Goal: Transaction & Acquisition: Purchase product/service

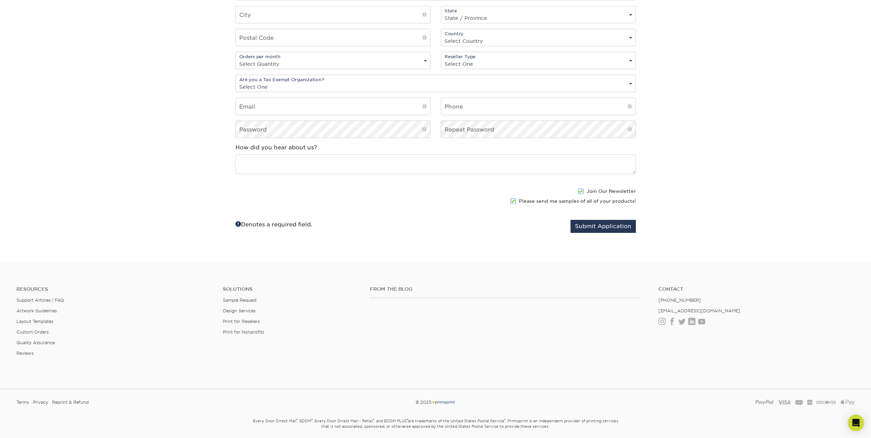
scroll to position [662, 0]
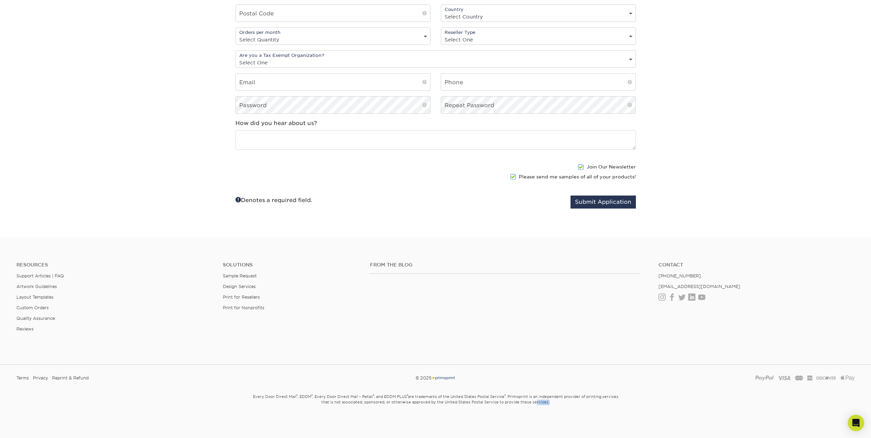
drag, startPoint x: 536, startPoint y: 403, endPoint x: 548, endPoint y: 402, distance: 12.1
click at [548, 402] on small "Every Door Direct Mail ® , EDDM ® , Every Door Direct Mail – Retail ® , and EDD…" at bounding box center [435, 406] width 400 height 30
click at [553, 402] on small "Every Door Direct Mail ® , EDDM ® , Every Door Direct Mail – Retail ® , and EDD…" at bounding box center [435, 406] width 400 height 30
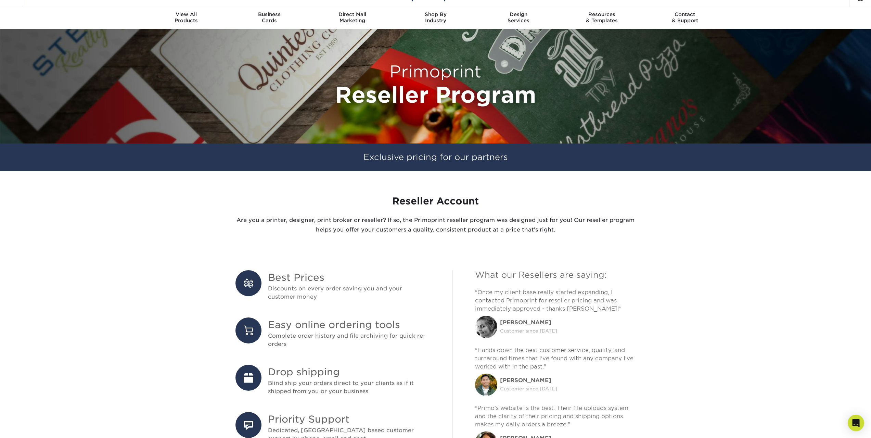
scroll to position [0, 0]
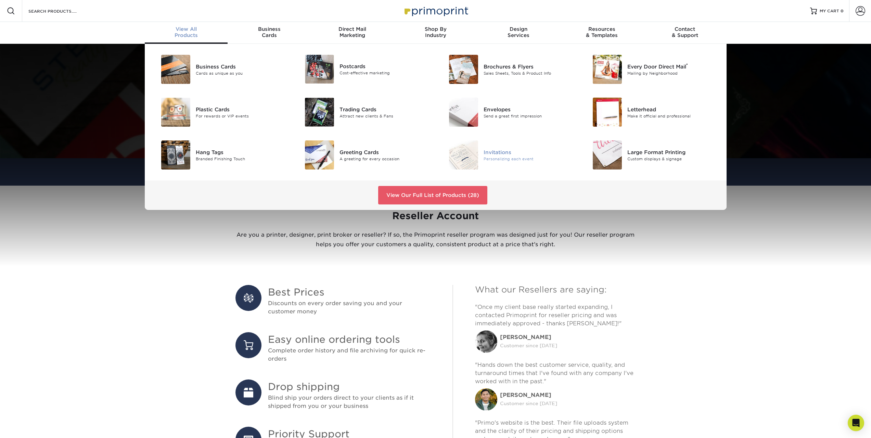
click at [497, 155] on div "Invitations" at bounding box center [528, 152] width 91 height 8
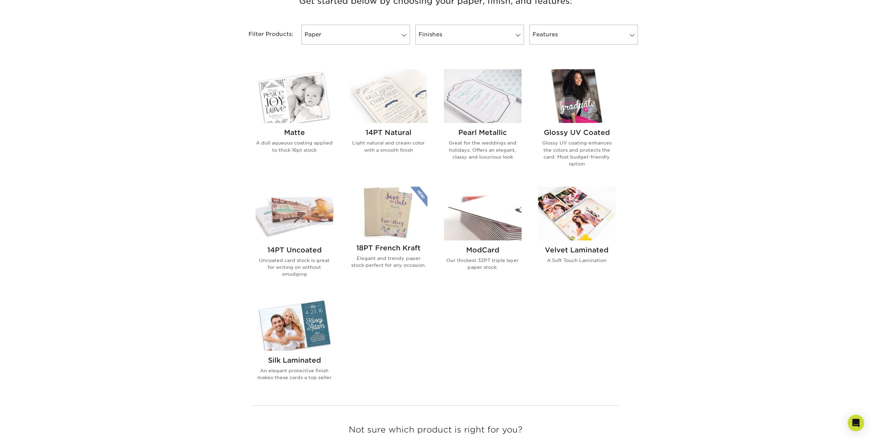
scroll to position [274, 0]
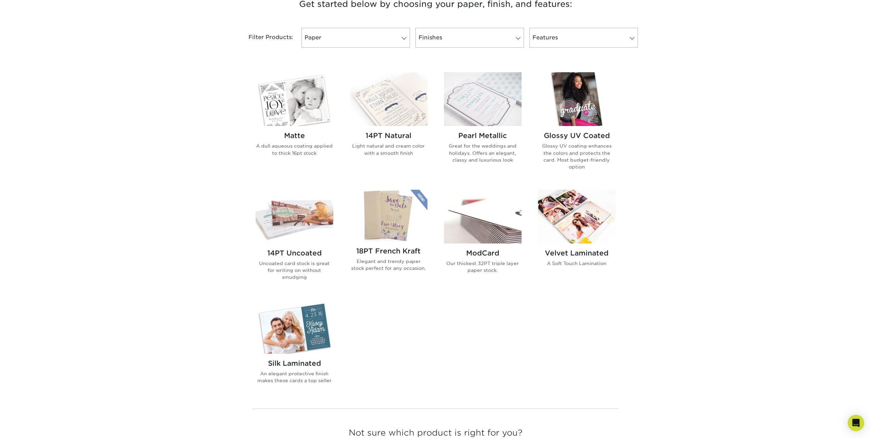
click at [577, 155] on p "Glossy UV coating enhances the colors and protects the card. Most budget-friend…" at bounding box center [577, 156] width 78 height 28
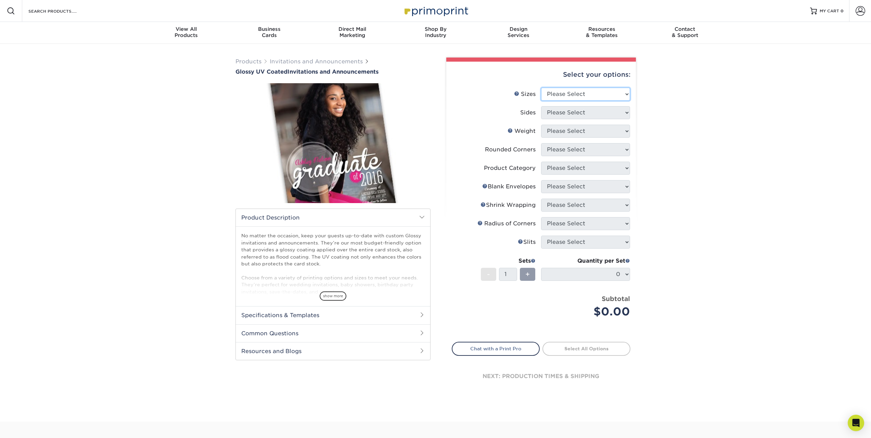
click at [625, 91] on select "Please Select 4.25" x 5.5" 4.25" x 6" 5" x 7" 5.5" x 8.5" 6" x 6"" at bounding box center [585, 94] width 89 height 13
select select "5.00x7.00"
click at [541, 88] on select "Please Select 4.25" x 5.5" 4.25" x 6" 5" x 7" 5.5" x 8.5" 6" x 6"" at bounding box center [585, 94] width 89 height 13
click at [627, 114] on select "Please Select Print Both Sides Print Both Sides - Foil Back Only Print Both Sid…" at bounding box center [585, 112] width 89 height 13
select select "32d3c223-f82c-492b-b915-ba065a00862f"
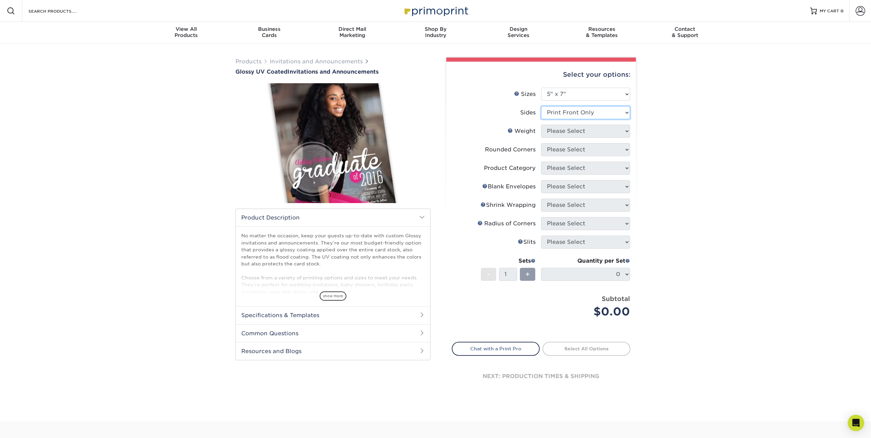
click at [541, 106] on select "Please Select Print Both Sides Print Both Sides - Foil Back Only Print Both Sid…" at bounding box center [585, 112] width 89 height 13
click at [631, 131] on div "Select your options: Sizes Help Sizes Please Select 4.25" x 5.5" 4.25" x 6" 5" …" at bounding box center [541, 232] width 190 height 340
click at [627, 131] on select "Please Select 16PT" at bounding box center [585, 131] width 89 height 13
select select "16PT"
click at [541, 125] on select "Please Select 16PT" at bounding box center [585, 131] width 89 height 13
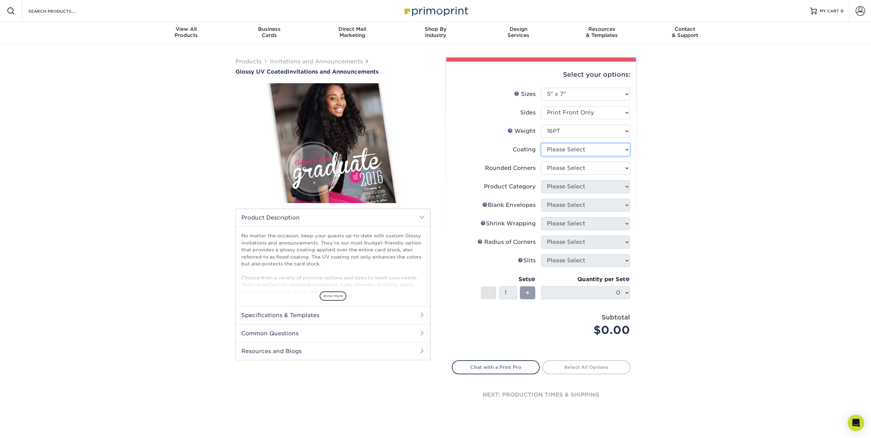
click at [627, 151] on select at bounding box center [585, 149] width 89 height 13
select select "1e8116af-acfc-44b1-83dc-8181aa338834"
click at [541, 143] on select at bounding box center [585, 149] width 89 height 13
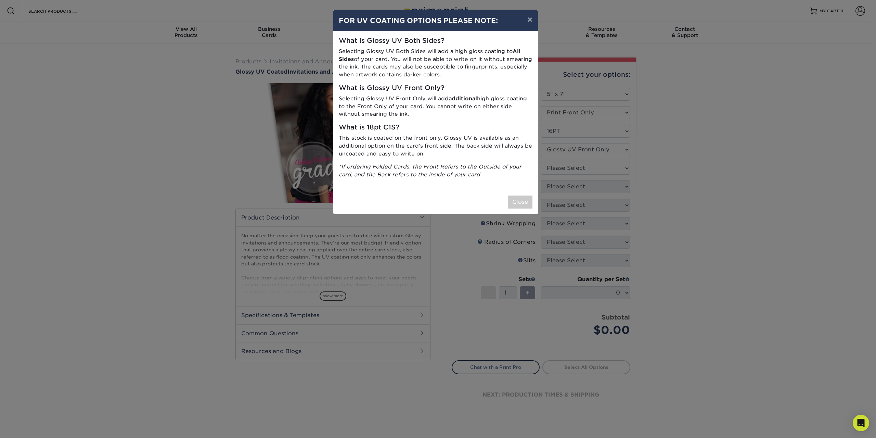
click at [416, 100] on p "Selecting Glossy UV Front Only will add additional high gloss coating to the Fr…" at bounding box center [436, 106] width 194 height 23
click at [422, 106] on p "Selecting Glossy UV Front Only will add additional high gloss coating to the Fr…" at bounding box center [436, 106] width 194 height 23
drag, startPoint x: 407, startPoint y: 158, endPoint x: 456, endPoint y: 152, distance: 49.2
click at [456, 152] on div "What is Glossy UV Both Sides? Selecting Glossy UV Both Sides will add a high gl…" at bounding box center [435, 110] width 205 height 158
click at [441, 167] on icon "*If ordering Folded Cards, the Front Refers to the Outside of your card, and th…" at bounding box center [430, 170] width 183 height 14
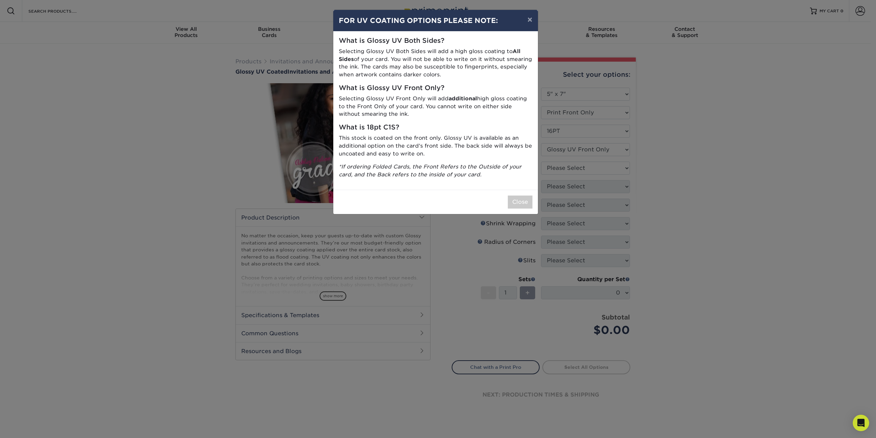
click at [669, 156] on div "× FOR UV COATING OPTIONS PLEASE NOTE: What is Glossy UV Both Sides? Selecting G…" at bounding box center [438, 219] width 876 height 438
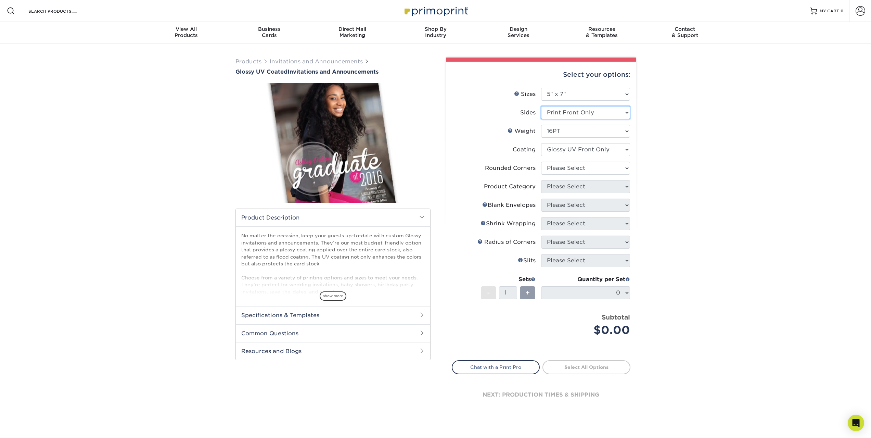
click at [625, 112] on select "Please Select Print Both Sides Print Both Sides - Foil Back Only Print Both Sid…" at bounding box center [585, 112] width 89 height 13
click at [627, 136] on select "Please Select 16PT" at bounding box center [585, 131] width 89 height 13
click at [629, 96] on select "Please Select 4.25" x 5.5" 4.25" x 6" 5" x 7" 5.5" x 8.5" 6" x 6"" at bounding box center [585, 94] width 89 height 13
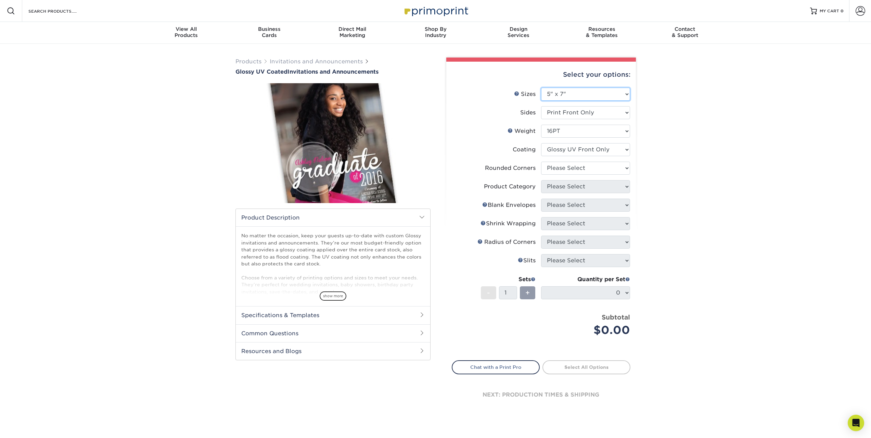
select select "4.25x6.00"
click at [541, 88] on select "Please Select 4.25" x 5.5" 4.25" x 6" 5" x 7" 5.5" x 8.5" 6" x 6"" at bounding box center [585, 94] width 89 height 13
select select "-1"
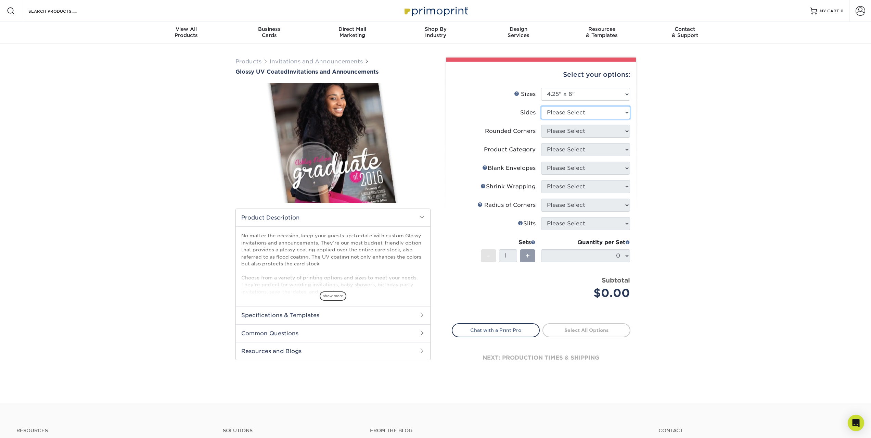
click at [627, 115] on select "Please Select Print Both Sides Print Both Sides - Foil Back Only Print Both Sid…" at bounding box center [585, 112] width 89 height 13
select select "32d3c223-f82c-492b-b915-ba065a00862f"
click at [541, 106] on select "Please Select Print Both Sides Print Both Sides - Foil Back Only Print Both Sid…" at bounding box center [585, 112] width 89 height 13
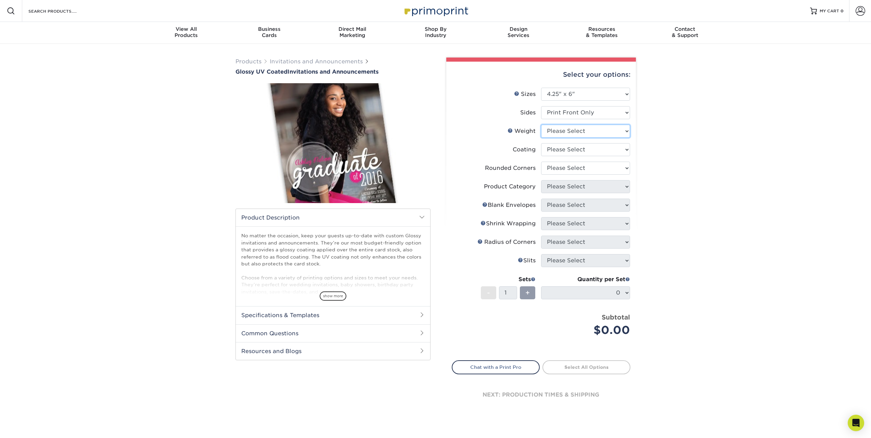
click at [628, 125] on select "Please Select 16PT" at bounding box center [585, 131] width 89 height 13
click at [628, 126] on select "Please Select 16PT" at bounding box center [585, 131] width 89 height 13
click at [626, 143] on select at bounding box center [585, 149] width 89 height 13
click at [626, 147] on select at bounding box center [585, 149] width 89 height 13
click at [624, 163] on select "Please Select Yes - Round 4 Corners No" at bounding box center [585, 167] width 89 height 13
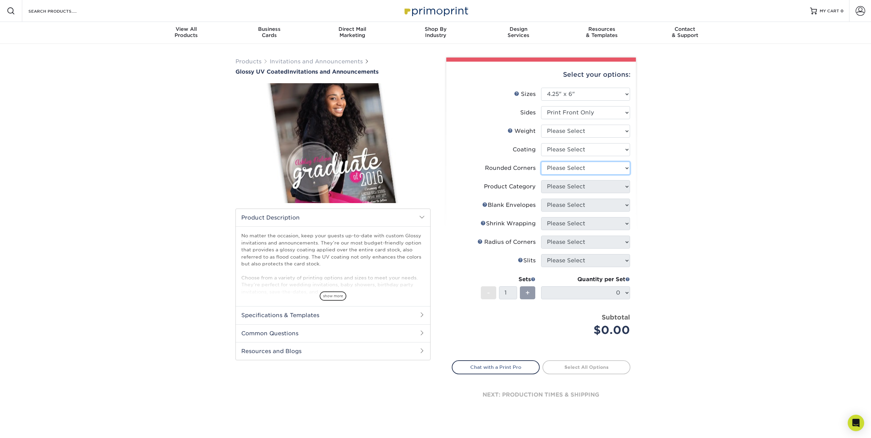
click at [624, 163] on select "Please Select Yes - Round 4 Corners No" at bounding box center [585, 167] width 89 height 13
click at [624, 95] on select "Please Select 4.25" x 5.5" 4.25" x 6" 5" x 7" 5.5" x 8.5" 6" x 6"" at bounding box center [585, 94] width 89 height 13
select select "5.50x8.50"
click at [541, 88] on select "Please Select 4.25" x 5.5" 4.25" x 6" 5" x 7" 5.5" x 8.5" 6" x 6"" at bounding box center [585, 94] width 89 height 13
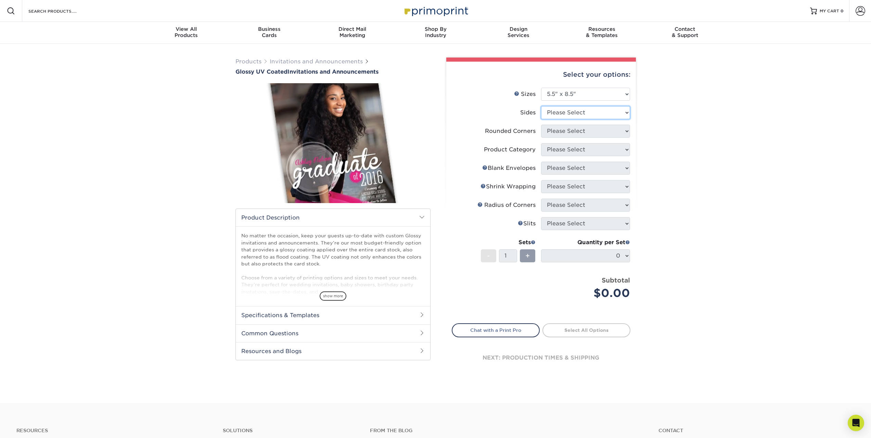
click at [625, 116] on select "Please Select Print Both Sides Print Both Sides - Foil Back Only Print Both Sid…" at bounding box center [585, 112] width 89 height 13
click at [541, 106] on select "Please Select Print Both Sides Print Both Sides - Foil Back Only Print Both Sid…" at bounding box center [585, 112] width 89 height 13
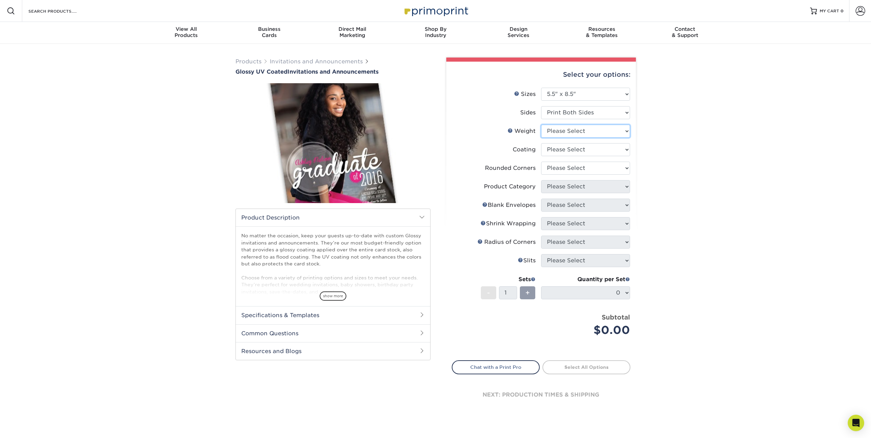
click at [626, 132] on select "Please Select 16PT" at bounding box center [585, 131] width 89 height 13
click at [624, 112] on select "Please Select Print Both Sides Print Both Sides - Foil Back Only Print Both Sid…" at bounding box center [585, 112] width 89 height 13
select select "32d3c223-f82c-492b-b915-ba065a00862f"
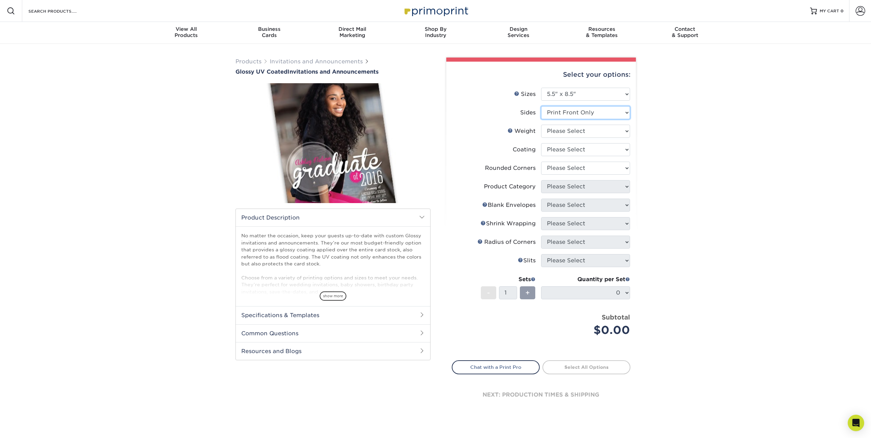
click at [541, 106] on select "Please Select Print Both Sides Print Both Sides - Foil Back Only Print Both Sid…" at bounding box center [585, 112] width 89 height 13
click at [623, 130] on select "Please Select 16PT" at bounding box center [585, 131] width 89 height 13
select select "16PT"
click at [541, 125] on select "Please Select 16PT" at bounding box center [585, 131] width 89 height 13
click at [621, 151] on select at bounding box center [585, 149] width 89 height 13
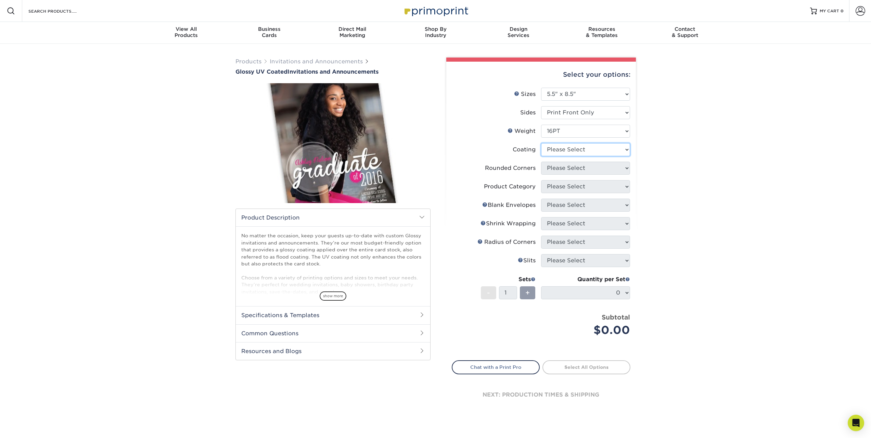
click at [541, 143] on select at bounding box center [585, 149] width 89 height 13
click at [626, 154] on select at bounding box center [585, 149] width 89 height 13
select select "1e8116af-acfc-44b1-83dc-8181aa338834"
click at [541, 143] on select at bounding box center [585, 149] width 89 height 13
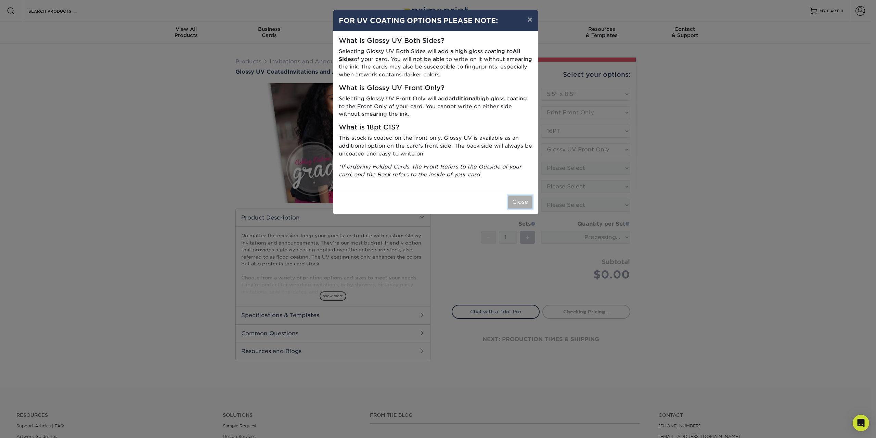
click at [524, 198] on button "Close" at bounding box center [520, 201] width 25 height 13
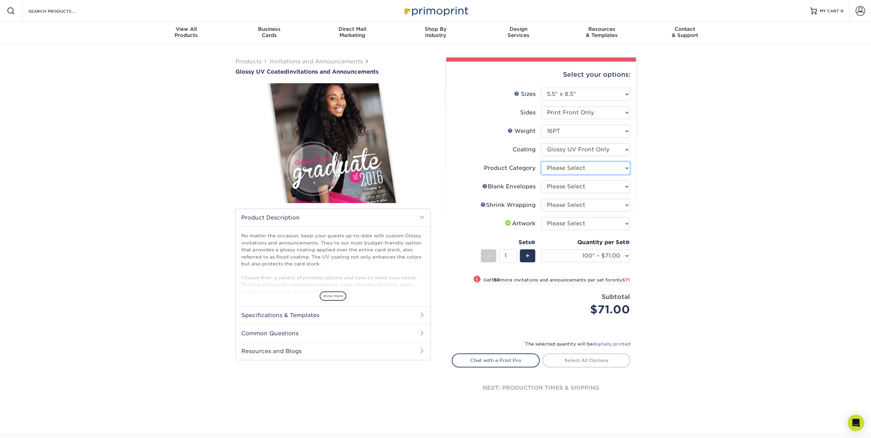
click at [622, 168] on select "Please Select Announcement Cards" at bounding box center [585, 167] width 89 height 13
select select "afc43903-b91d-4869-9f05-9fa1eb7dcbea"
click at [541, 161] on select "Please Select Announcement Cards" at bounding box center [585, 167] width 89 height 13
click at [629, 188] on select "Please Select No Blank Envelopes Yes 100 Envelopes A9 Yes 250 Envelopes A9 Yes …" at bounding box center [585, 186] width 89 height 13
select select "1de8654f-6d5c-4c5b-9f35-2a62bbfe65b4"
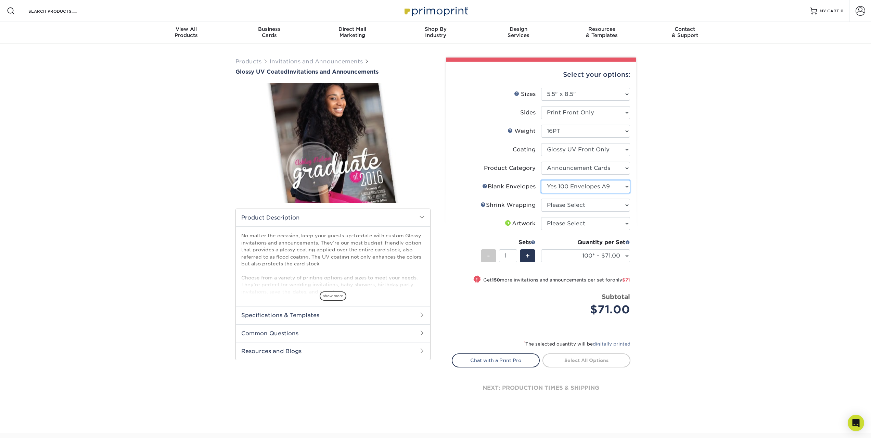
click at [541, 180] on select "Please Select No Blank Envelopes Yes 100 Envelopes A9 Yes 250 Envelopes A9 Yes …" at bounding box center [585, 186] width 89 height 13
click at [627, 205] on select "Please Select No Shrink Wrapping Shrink Wrap 100 Per Package Shrink Wrap 50 Per…" at bounding box center [585, 204] width 89 height 13
select select "c8749376-e7da-41d0-b3dc-647faf84d907"
click at [541, 198] on select "Please Select No Shrink Wrapping Shrink Wrap 100 Per Package Shrink Wrap 50 Per…" at bounding box center [585, 204] width 89 height 13
click at [615, 225] on select "Please Select I will upload files I need a design - $100" at bounding box center [585, 223] width 89 height 13
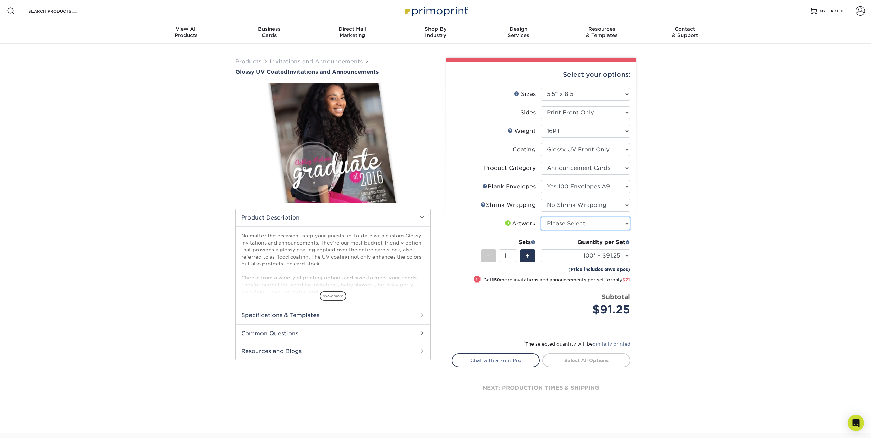
select select "upload"
click at [541, 217] on select "Please Select I will upload files I need a design - $100" at bounding box center [585, 223] width 89 height 13
click at [526, 256] on span "+" at bounding box center [527, 255] width 4 height 10
click at [490, 257] on div "-" at bounding box center [488, 255] width 15 height 13
type input "1"
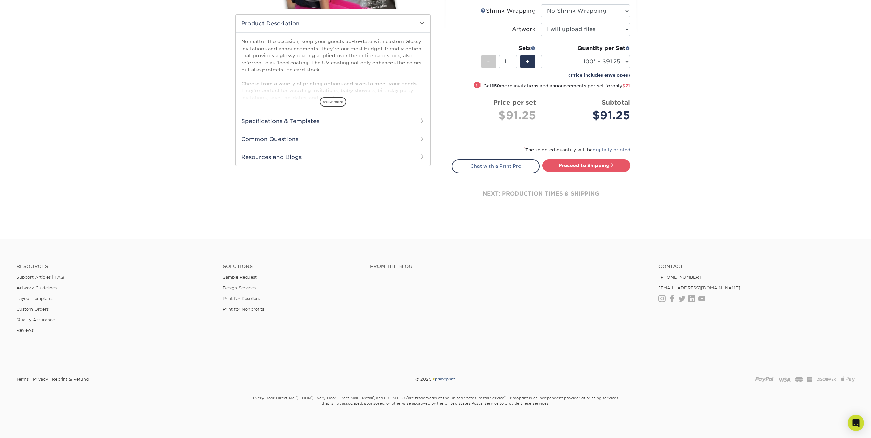
scroll to position [195, 0]
click at [253, 297] on link "Print for Resellers" at bounding box center [241, 296] width 37 height 5
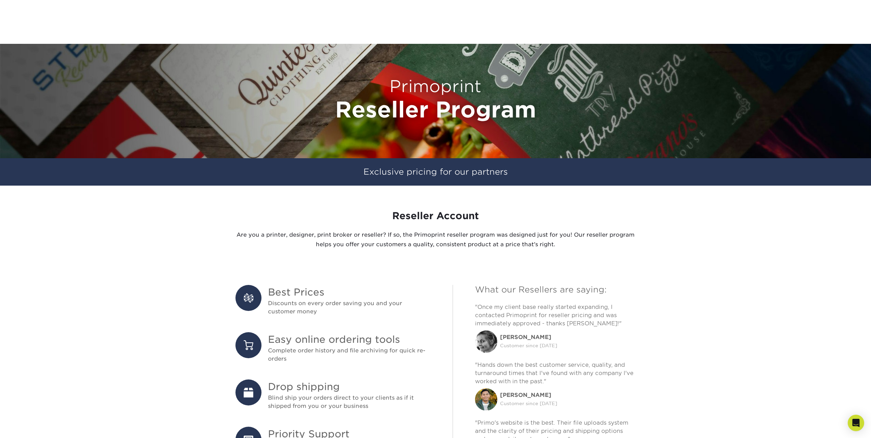
scroll to position [137, 0]
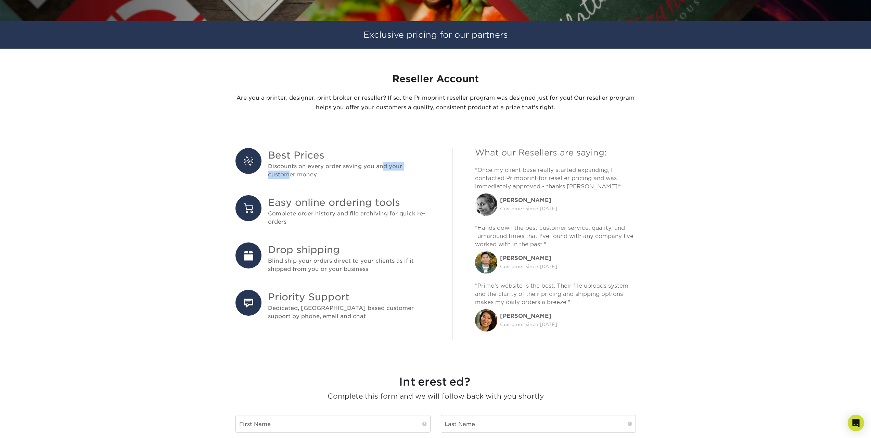
drag, startPoint x: 397, startPoint y: 167, endPoint x: 416, endPoint y: 167, distance: 19.8
click at [416, 167] on li "Best Prices Discounts on every order saving you and your customer money" at bounding box center [332, 163] width 195 height 31
click at [389, 181] on ul "Best Prices Discounts on every order saving you and your customer money Easy on…" at bounding box center [332, 234] width 195 height 172
drag, startPoint x: 376, startPoint y: 267, endPoint x: 288, endPoint y: 247, distance: 90.1
click at [288, 247] on li "Drop shipping Blind ship your orders direct to your clients as if it shipped fr…" at bounding box center [332, 257] width 195 height 31
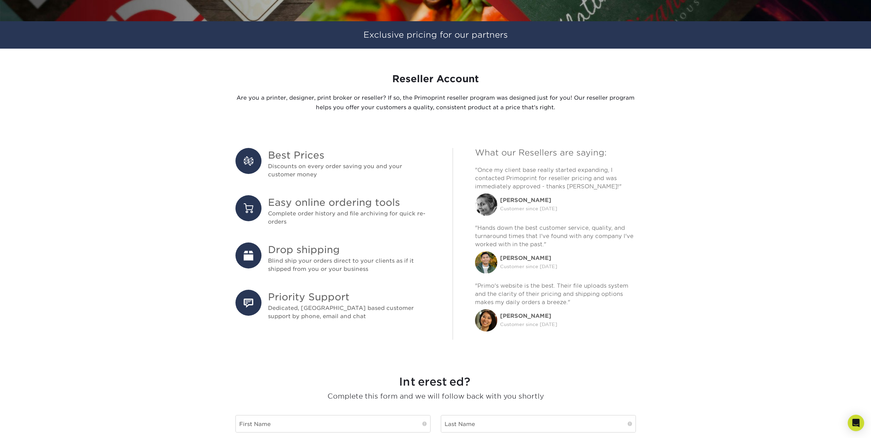
click at [364, 281] on ul "Best Prices Discounts on every order saving you and your customer money Easy on…" at bounding box center [332, 234] width 195 height 172
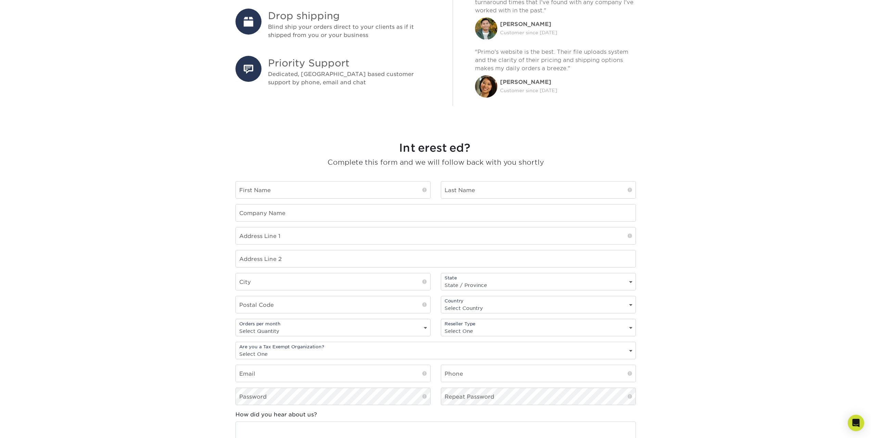
scroll to position [445, 0]
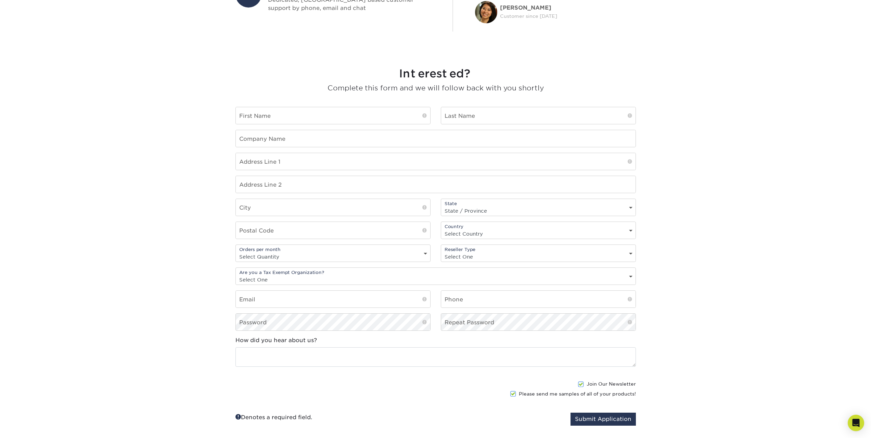
click at [427, 252] on select "Select Quantity 1 - 9 10 - 19 20 or more" at bounding box center [333, 256] width 194 height 10
select select "1-9"
click at [236, 251] on select "Select Quantity 1 - 9 10 - 19 20 or more" at bounding box center [333, 256] width 194 height 10
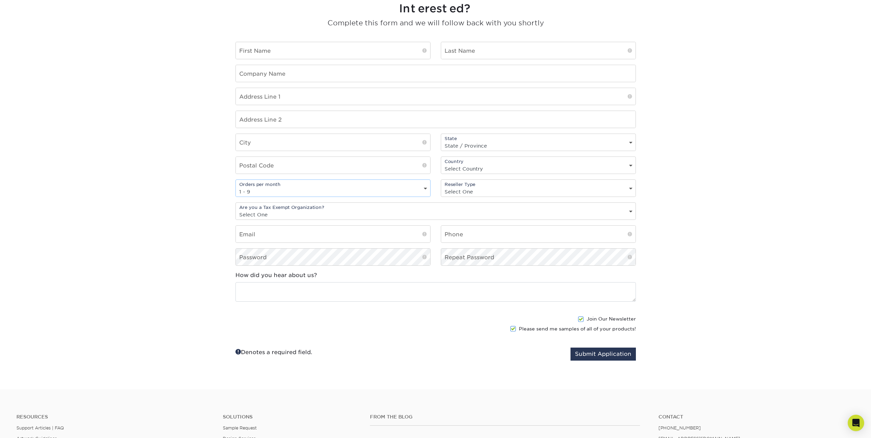
scroll to position [616, 0]
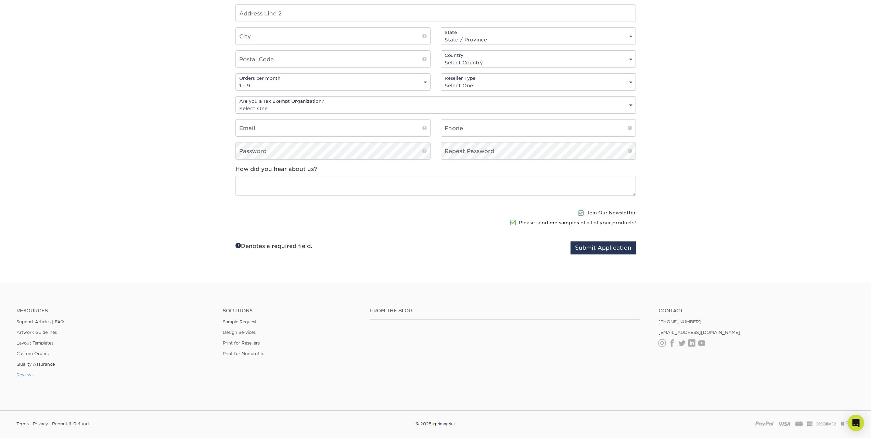
click at [28, 373] on link "Reviews" at bounding box center [24, 374] width 17 height 5
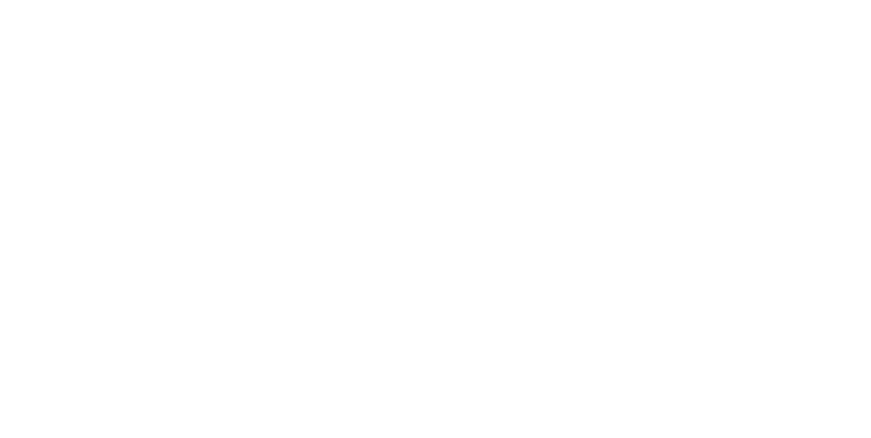
select select "1-9"
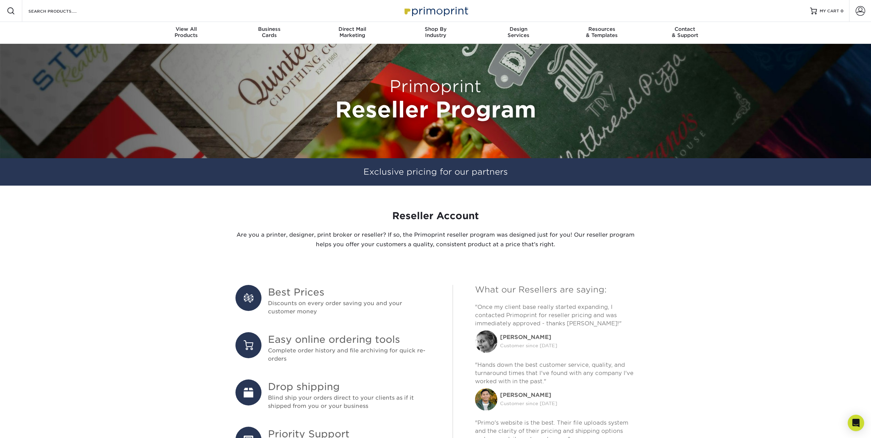
click at [299, 297] on span "Best Prices" at bounding box center [349, 292] width 163 height 14
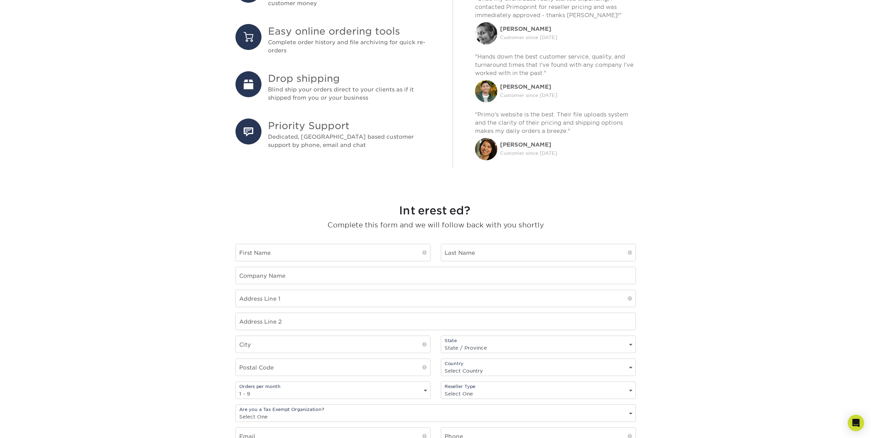
scroll to position [479, 0]
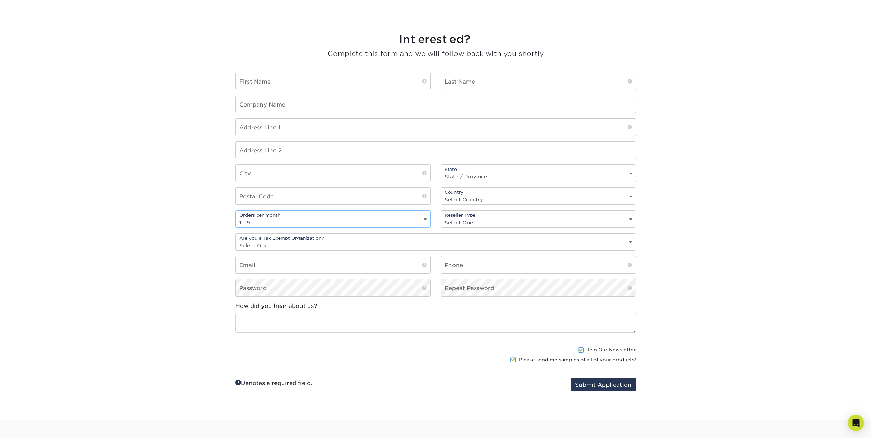
click at [426, 222] on select "Select Quantity 1 - 9 10 - 19 20 or more" at bounding box center [333, 222] width 194 height 10
click at [426, 218] on select "Select Quantity 1 - 9 10 - 19 20 or more" at bounding box center [333, 222] width 194 height 10
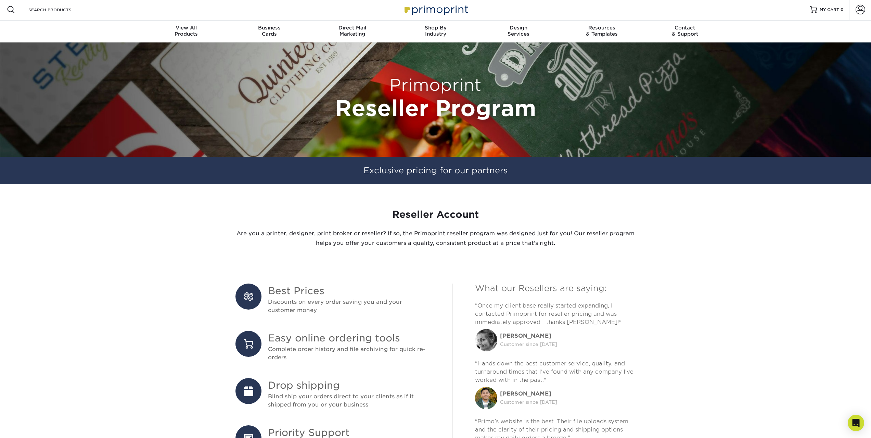
scroll to position [0, 0]
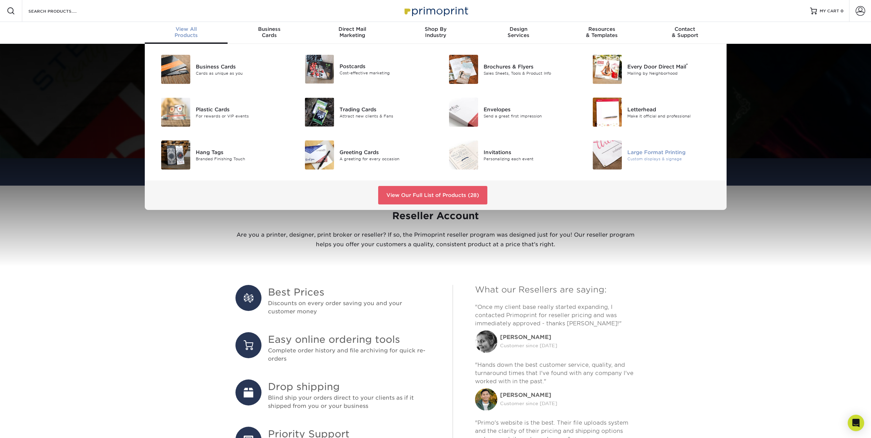
click at [653, 153] on div "Large Format Printing" at bounding box center [672, 152] width 91 height 8
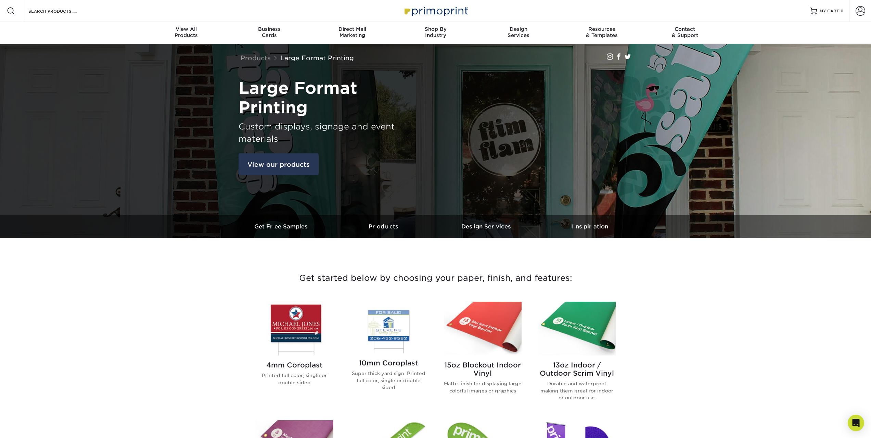
click at [283, 162] on link "View our products" at bounding box center [278, 164] width 80 height 22
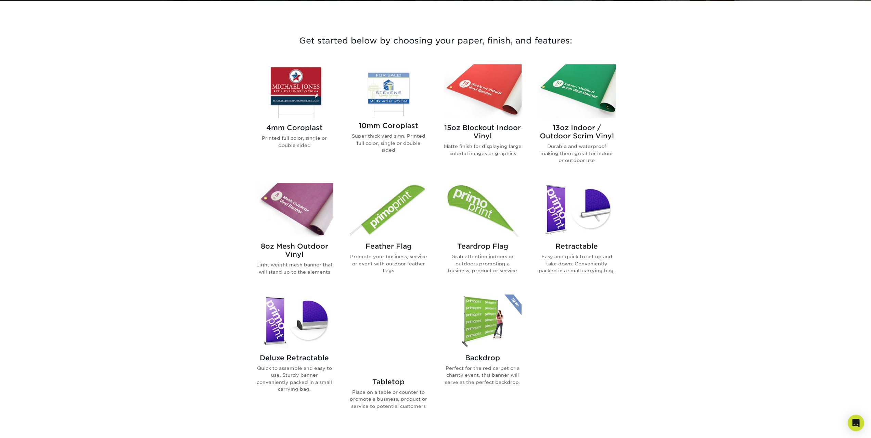
scroll to position [238, 0]
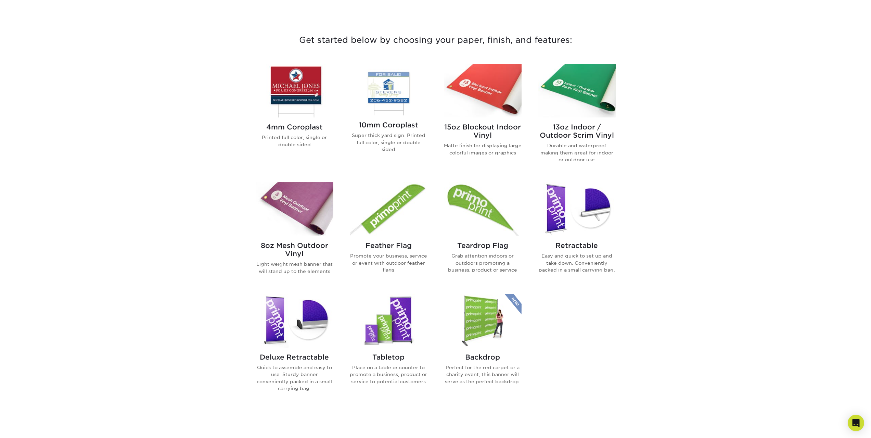
click at [297, 88] on img at bounding box center [295, 91] width 78 height 54
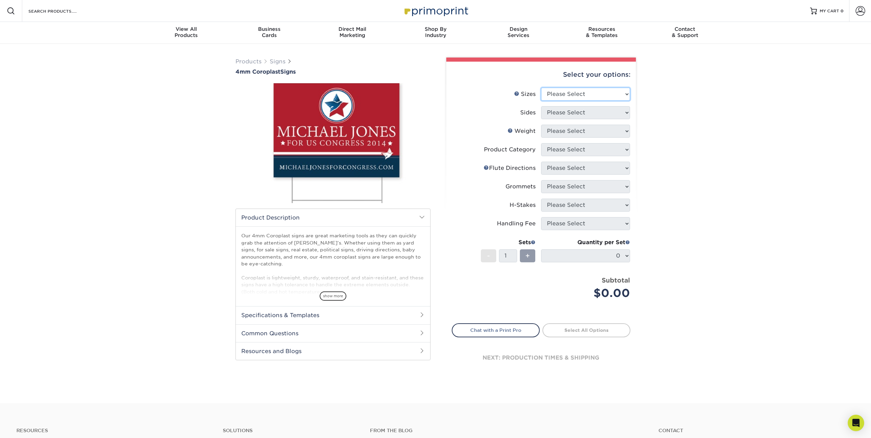
click at [629, 95] on select "Please Select 12" x 18" 18" x 24" 24" x 24" 24" x 36"" at bounding box center [585, 94] width 89 height 13
select select "12.00x18.00"
click at [541, 88] on select "Please Select 12" x 18" 18" x 24" 24" x 24" 24" x 36"" at bounding box center [585, 94] width 89 height 13
click at [623, 113] on select "Please Select Print Both Sides Print Front Only" at bounding box center [585, 112] width 89 height 13
select select "13abbda7-1d64-4f25-8bb2-c179b224825d"
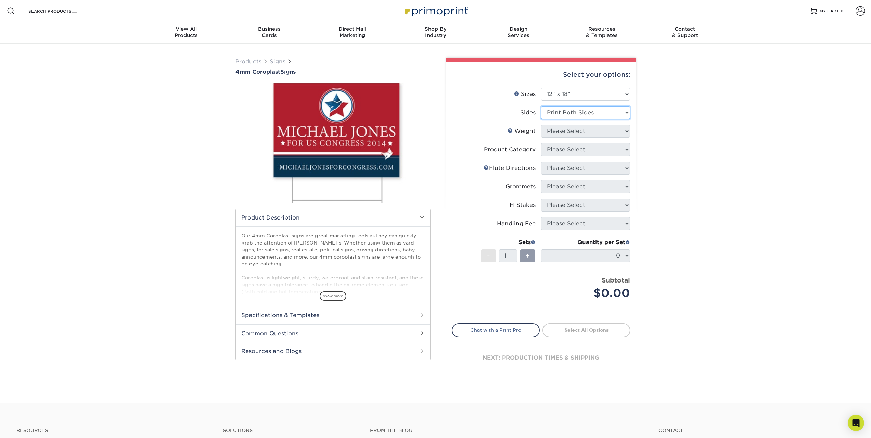
click at [541, 106] on select "Please Select Print Both Sides Print Front Only" at bounding box center [585, 112] width 89 height 13
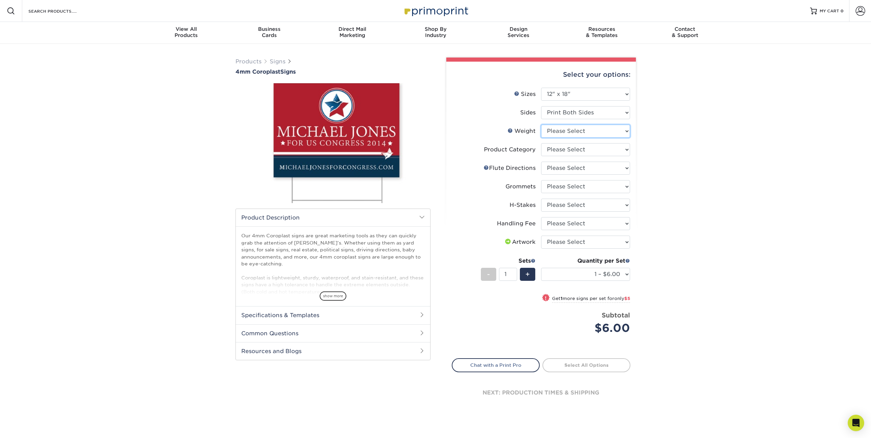
click at [628, 131] on select "Please Select 4CORO" at bounding box center [585, 131] width 89 height 13
select select "4CORO"
click at [541, 125] on select "Please Select 4CORO" at bounding box center [585, 131] width 89 height 13
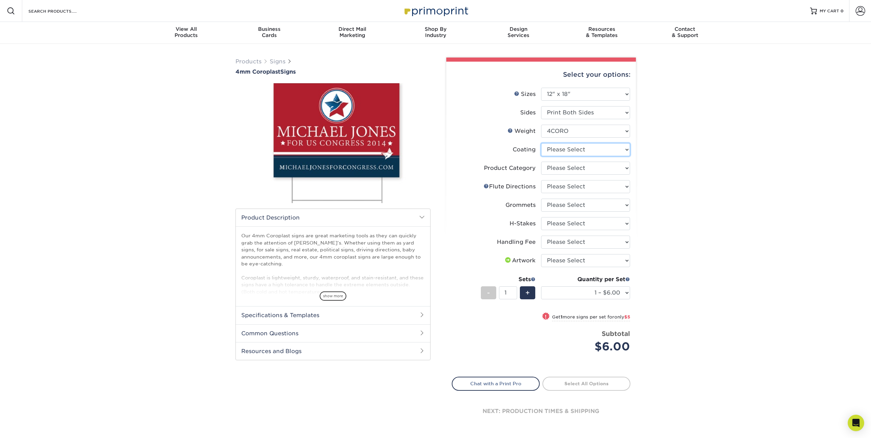
click at [626, 151] on select at bounding box center [585, 149] width 89 height 13
select select "3e7618de-abca-4bda-9f97-8b9129e913d8"
click at [541, 143] on select at bounding box center [585, 149] width 89 height 13
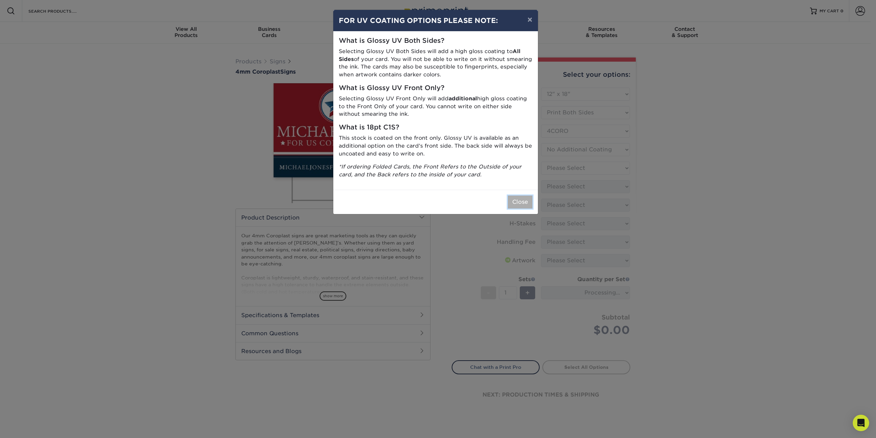
click at [520, 202] on button "Close" at bounding box center [520, 201] width 25 height 13
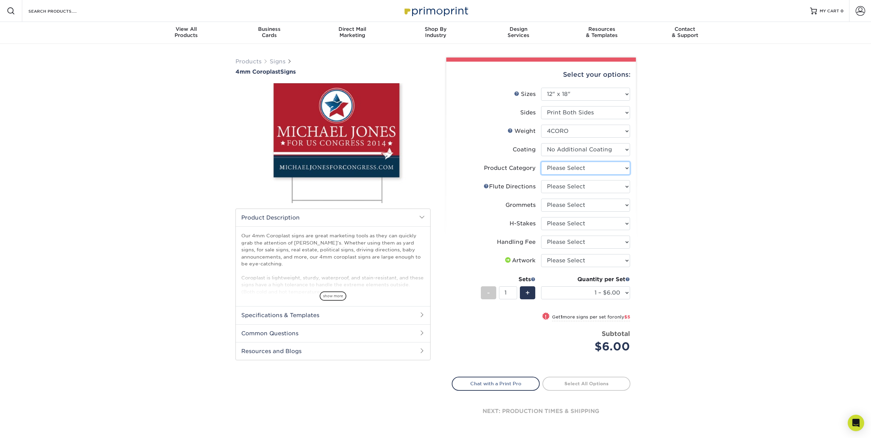
click at [628, 169] on select "Please Select Coroplast Signs" at bounding box center [585, 167] width 89 height 13
select select "b3582ed5-6912-492c-8440-2cc51afdb8e1"
click at [541, 161] on select "Please Select Coroplast Signs" at bounding box center [585, 167] width 89 height 13
click at [628, 187] on select "Please Select Flute Direction (Horizontal) Flute Direction (Vertical)" at bounding box center [585, 186] width 89 height 13
click at [624, 186] on select "Please Select Flute Direction (Horizontal) Flute Direction (Vertical)" at bounding box center [585, 186] width 89 height 13
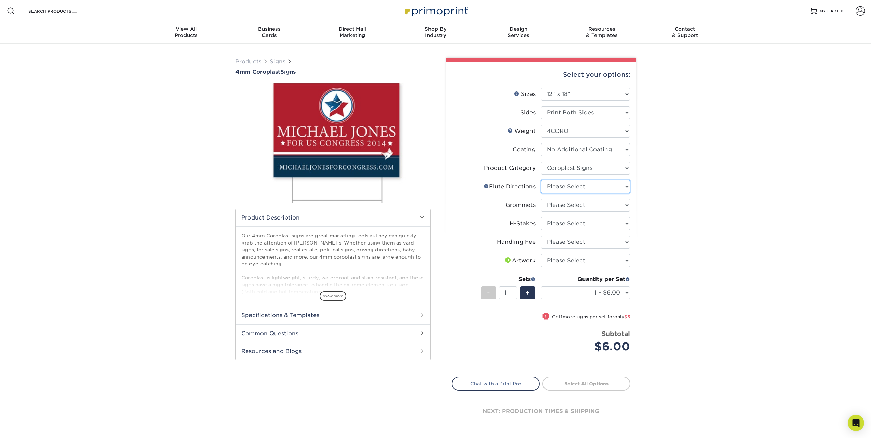
select select "64642d5c-3ca5-48ab-b753-ddfa02991dab"
click at [541, 180] on select "Please Select Flute Direction (Horizontal) Flute Direction (Vertical)" at bounding box center [585, 186] width 89 height 13
click at [626, 204] on select "Please Select No Grommets Yes, Grommet All 4 Corners Yes, Grommets Top Corners …" at bounding box center [585, 204] width 89 height 13
select select "90d329df-db80-4206-b821-ff9d3f363977"
click at [541, 198] on select "Please Select No Grommets Yes, Grommet All 4 Corners Yes, Grommets Top Corners …" at bounding box center [585, 204] width 89 height 13
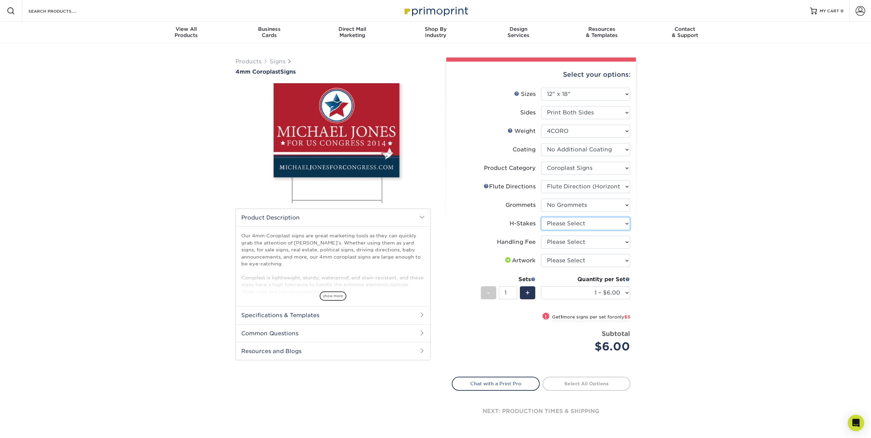
click at [627, 222] on select "Please Select No H-Stakes Yes" at bounding box center [585, 223] width 89 height 13
select select "8c85e97e-8b3a-46d2-b88d-acee5fa20222"
click at [541, 217] on select "Please Select No H-Stakes Yes" at bounding box center [585, 223] width 89 height 13
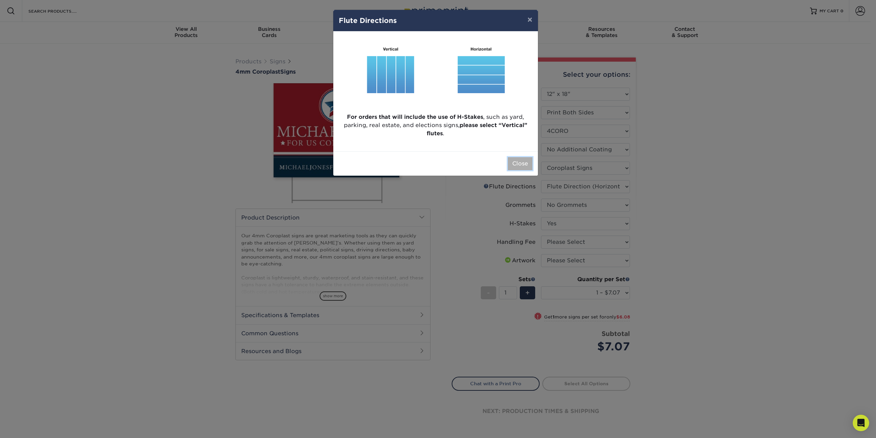
click at [523, 167] on button "Close" at bounding box center [520, 163] width 25 height 13
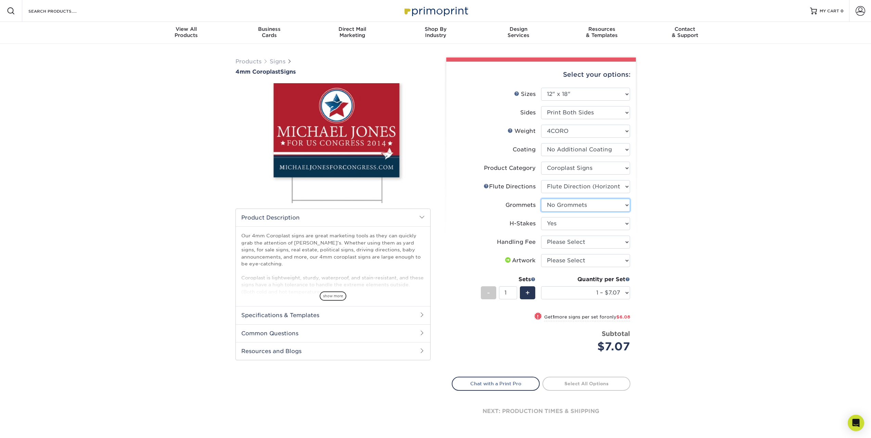
click at [628, 207] on select "Please Select No Grommets Yes, Grommet All 4 Corners Yes, Grommets Top Corners …" at bounding box center [585, 204] width 89 height 13
click at [541, 198] on select "Please Select No Grommets Yes, Grommet All 4 Corners Yes, Grommets Top Corners …" at bounding box center [585, 204] width 89 height 13
click at [625, 168] on select "Please Select Coroplast Signs" at bounding box center [585, 167] width 89 height 13
click at [541, 161] on select "Please Select Coroplast Signs" at bounding box center [585, 167] width 89 height 13
click at [628, 95] on select "Please Select 12" x 18" 18" x 24" 24" x 24" 24" x 36"" at bounding box center [585, 94] width 89 height 13
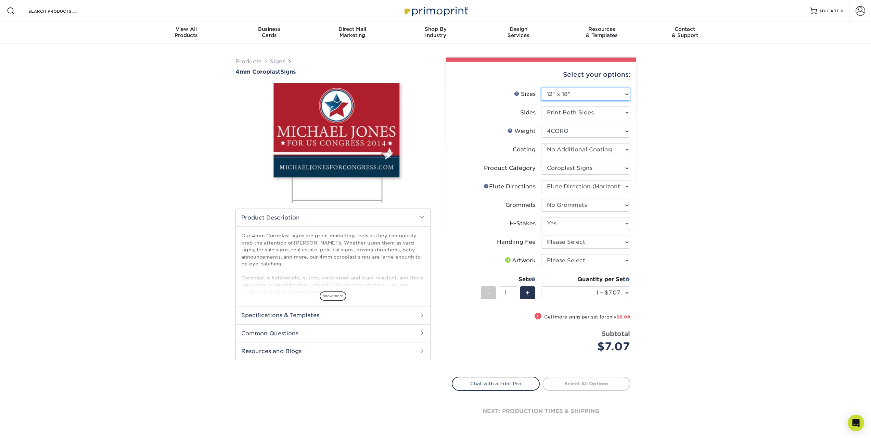
select select "18.00x24.00"
click at [541, 88] on select "Please Select 12" x 18" 18" x 24" 24" x 24" 24" x 36"" at bounding box center [585, 94] width 89 height 13
select select "-1"
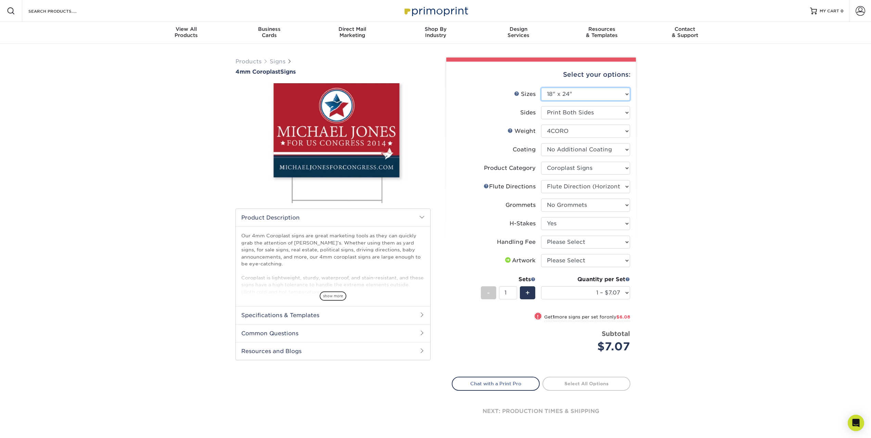
select select "-1"
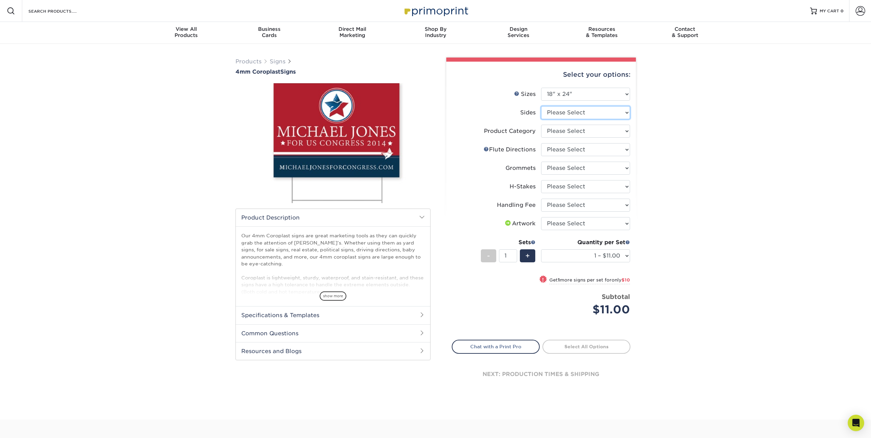
click at [627, 114] on select "Please Select Print Both Sides Print Front Only" at bounding box center [585, 112] width 89 height 13
select select "13abbda7-1d64-4f25-8bb2-c179b224825d"
click at [541, 106] on select "Please Select Print Both Sides Print Front Only" at bounding box center [585, 112] width 89 height 13
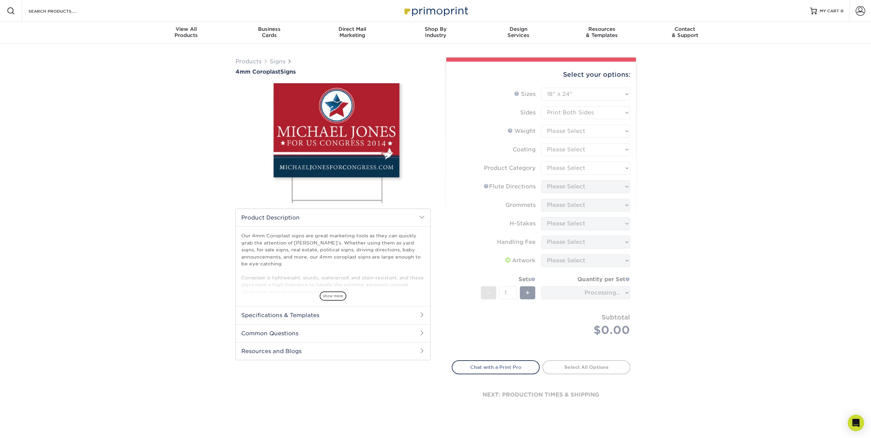
drag, startPoint x: 618, startPoint y: 135, endPoint x: 705, endPoint y: 130, distance: 86.7
click at [705, 130] on div "Products Signs 4mm Coroplast Signs /" at bounding box center [435, 242] width 871 height 396
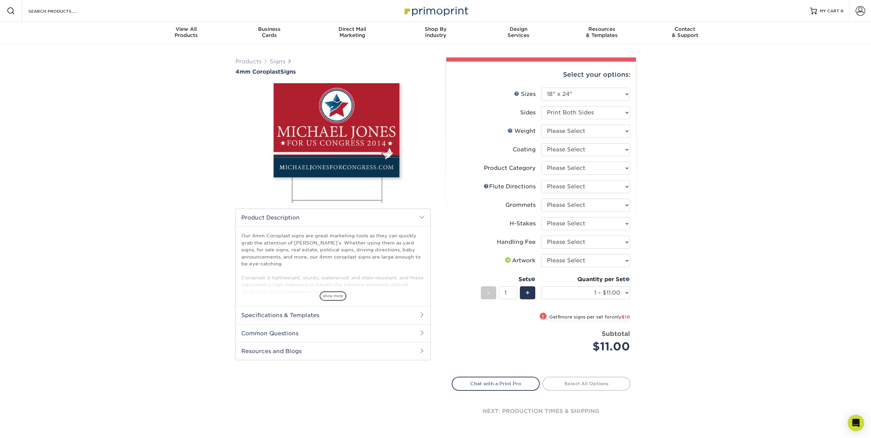
click at [655, 91] on div "Products Signs 4mm Coroplast Signs /" at bounding box center [435, 250] width 871 height 412
click at [626, 293] on select "1 – $11.00 2 – $21.00 3 – $32.00 4 – $42.00 5 – $53.00 6 – $63.00 7 – $74.00 8 …" at bounding box center [585, 292] width 89 height 13
click at [628, 291] on select "1 – $11.00 2 – $21.00 3 – $32.00 4 – $42.00 5 – $53.00 6 – $63.00 7 – $74.00 8 …" at bounding box center [585, 292] width 89 height 13
click at [541, 286] on select "1 – $11.00 2 – $21.00 3 – $32.00 4 – $42.00 5 – $53.00 6 – $63.00 7 – $74.00 8 …" at bounding box center [585, 292] width 89 height 13
click at [628, 294] on select "1 – $11.00 2 – $21.00 3 – $32.00 4 – $42.00 5 – $53.00 6 – $63.00 7 – $74.00 8 …" at bounding box center [585, 292] width 89 height 13
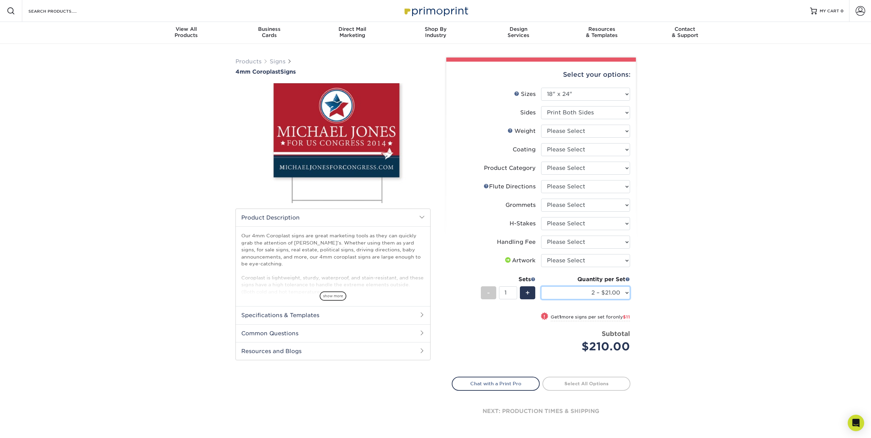
click at [541, 286] on select "1 – $11.00 2 – $21.00 3 – $32.00 4 – $42.00 5 – $53.00 6 – $63.00 7 – $74.00 8 …" at bounding box center [585, 292] width 89 height 13
click at [629, 294] on select "1 – $11.00 2 – $21.00 3 – $32.00 4 – $42.00 5 – $53.00 6 – $63.00 7 – $74.00 8 …" at bounding box center [585, 292] width 89 height 13
select select "3 – $32.00"
click at [541, 286] on select "1 – $11.00 2 – $21.00 3 – $32.00 4 – $42.00 5 – $53.00 6 – $63.00 7 – $74.00 8 …" at bounding box center [585, 292] width 89 height 13
click at [626, 290] on select "1 – $11.00 2 – $21.00 3 – $32.00 4 – $42.00 5 – $53.00 6 – $63.00 7 – $74.00 8 …" at bounding box center [585, 292] width 89 height 13
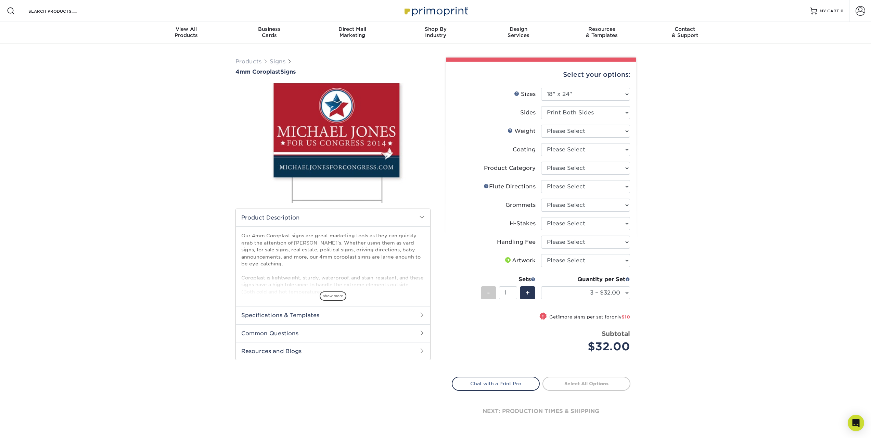
click at [104, 126] on div "Products Signs 4mm Coroplast Signs /" at bounding box center [435, 250] width 871 height 412
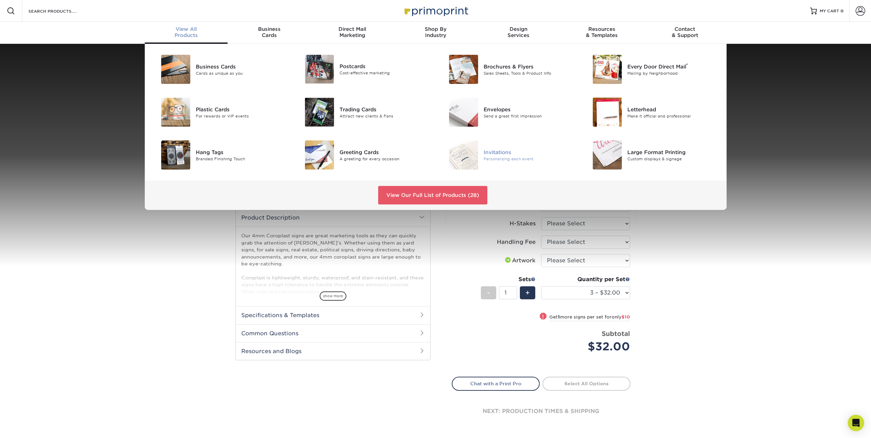
click at [496, 151] on div "Invitations" at bounding box center [528, 152] width 91 height 8
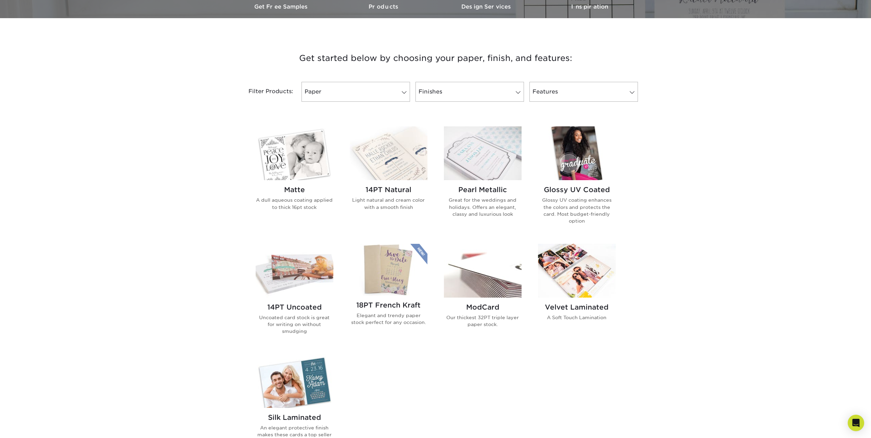
scroll to position [239, 0]
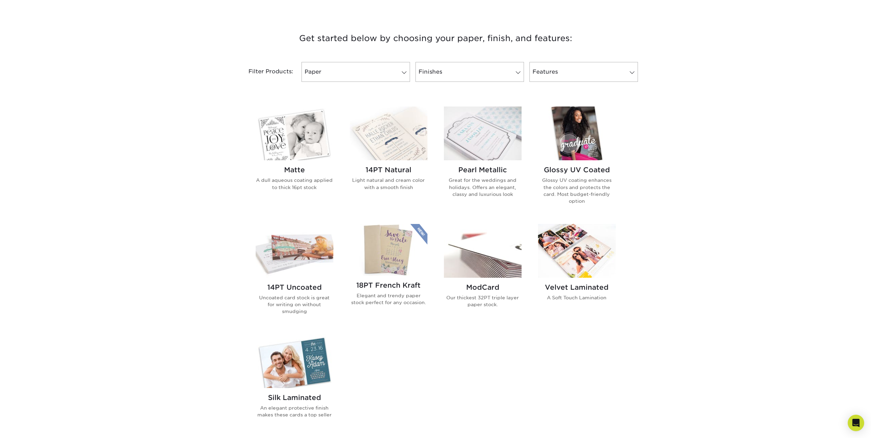
click at [292, 246] on img at bounding box center [295, 251] width 78 height 54
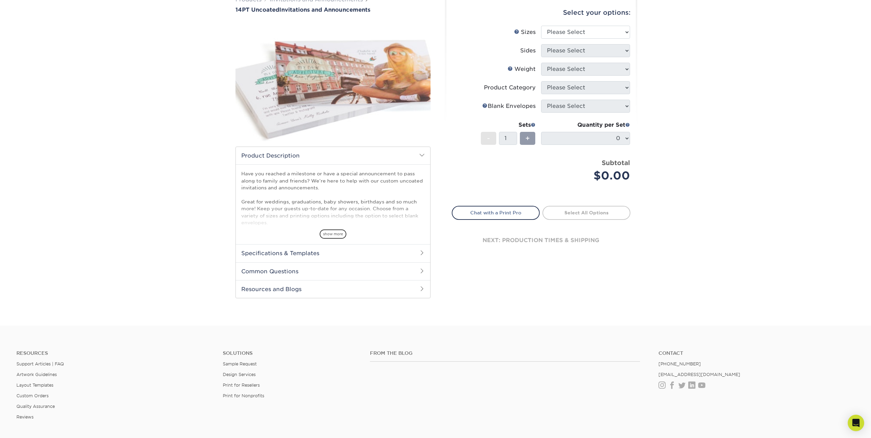
scroll to position [68, 0]
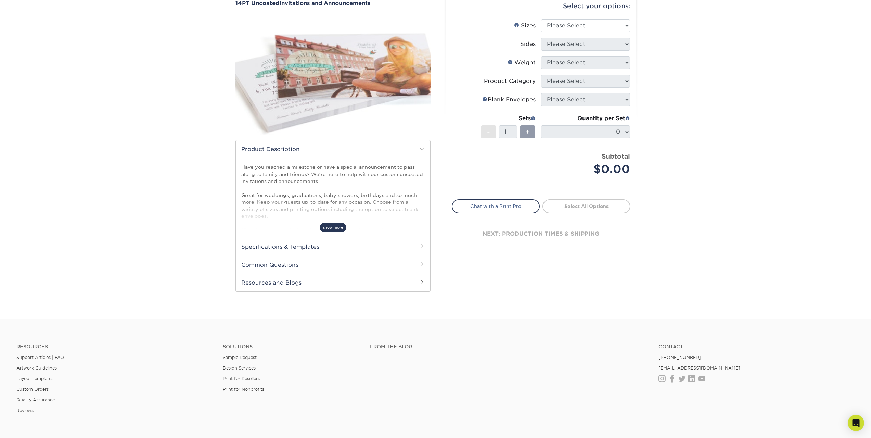
click at [337, 229] on span "show more" at bounding box center [333, 227] width 27 height 9
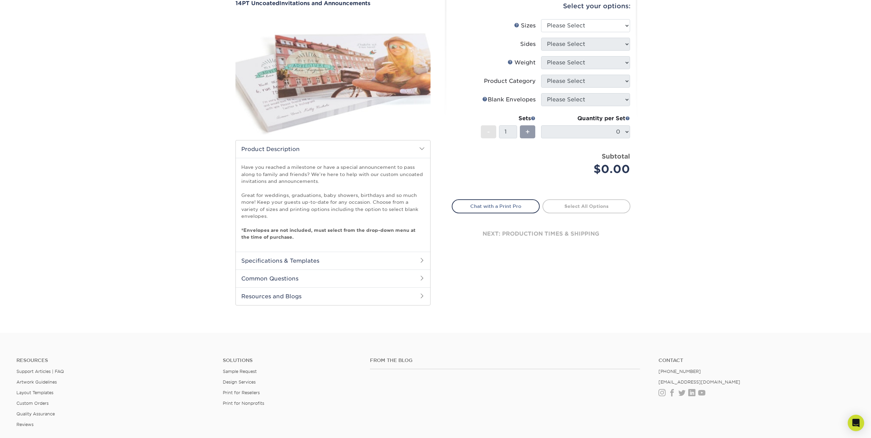
click at [424, 264] on h2 "Specifications & Templates" at bounding box center [333, 260] width 194 height 18
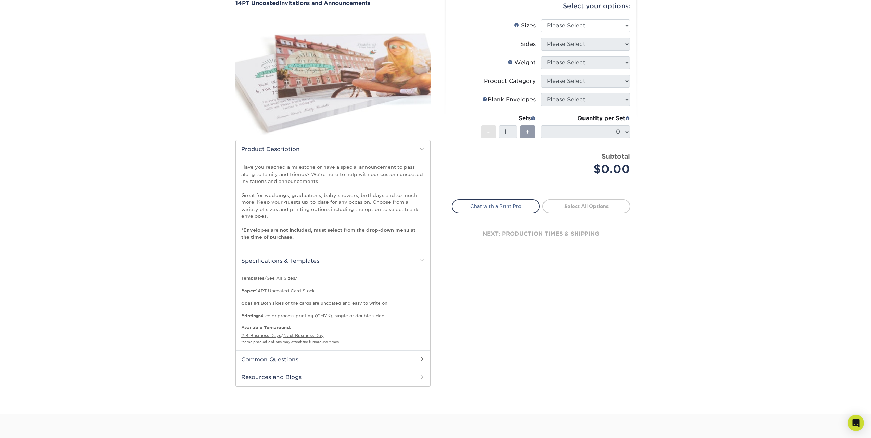
click at [423, 357] on span at bounding box center [421, 358] width 5 height 5
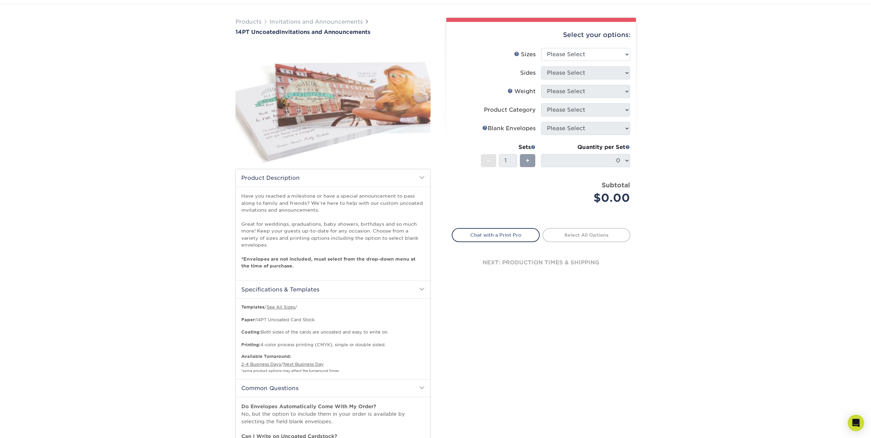
scroll to position [0, 0]
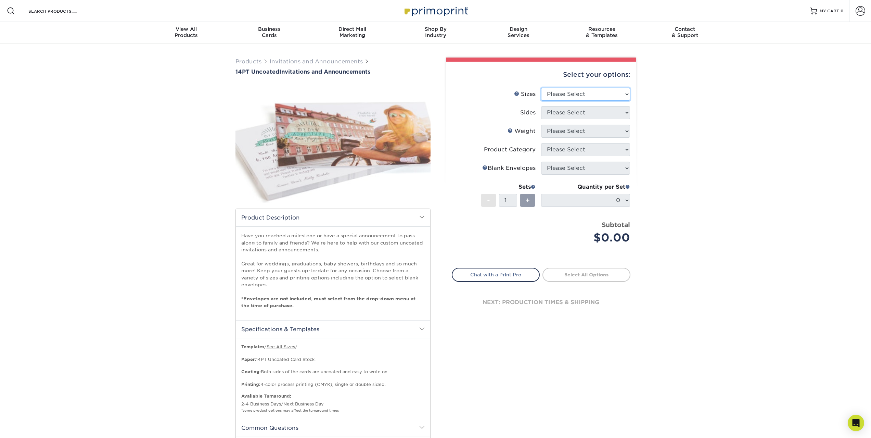
click at [623, 98] on select "Please Select 4.25" x 5.5" 4.25" x 6" 5" x 7" 5.5" x 8.5" 6" x 6"" at bounding box center [585, 94] width 89 height 13
select select "5.50x8.50"
click at [541, 88] on select "Please Select 4.25" x 5.5" 4.25" x 6" 5" x 7" 5.5" x 8.5" 6" x 6"" at bounding box center [585, 94] width 89 height 13
click at [642, 133] on div "Products Invitations and Announcements 14PT Uncoated Invitations and Announceme…" at bounding box center [435, 301] width 871 height 514
click at [629, 113] on select "Please Select Print Both Sides Print Front Only" at bounding box center [585, 112] width 89 height 13
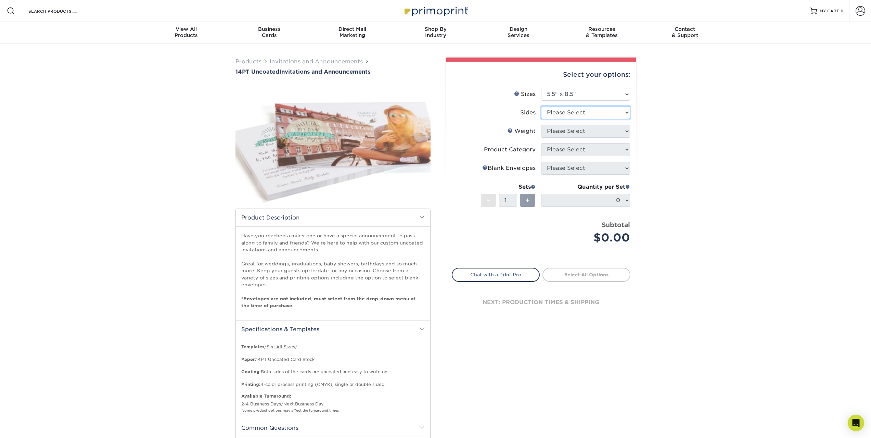
select select "32d3c223-f82c-492b-b915-ba065a00862f"
click at [541, 106] on select "Please Select Print Both Sides Print Front Only" at bounding box center [585, 112] width 89 height 13
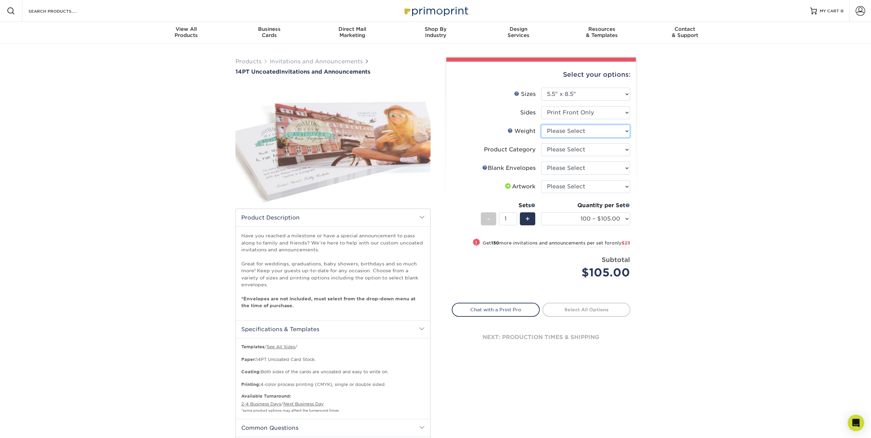
click at [625, 133] on select "Please Select 14PT Uncoated" at bounding box center [585, 131] width 89 height 13
select select "14PT Uncoated"
click at [541, 125] on select "Please Select 14PT Uncoated" at bounding box center [585, 131] width 89 height 13
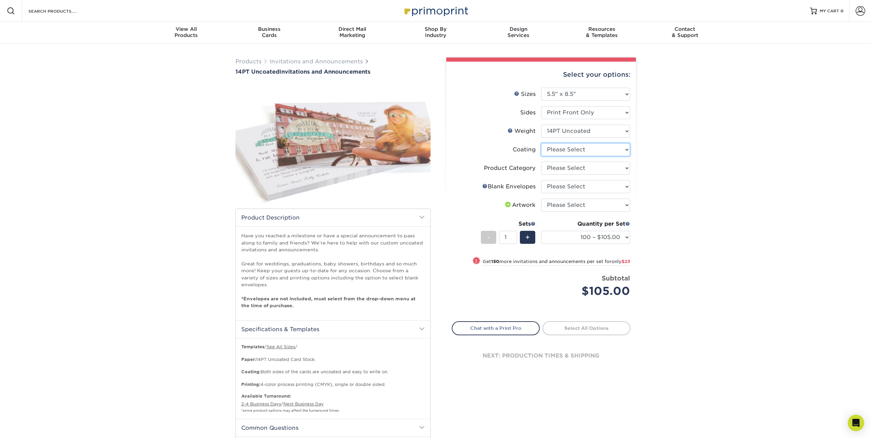
click at [626, 150] on select at bounding box center [585, 149] width 89 height 13
select select "3e7618de-abca-4bda-9f97-8b9129e913d8"
click at [541, 143] on select at bounding box center [585, 149] width 89 height 13
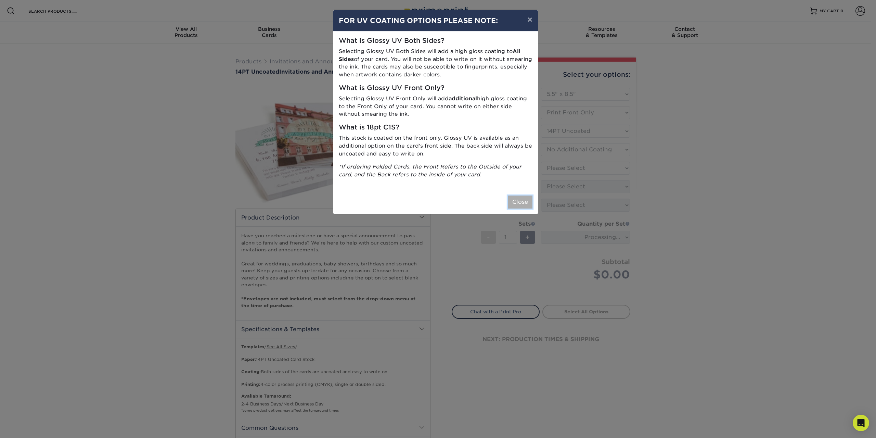
click at [516, 203] on button "Close" at bounding box center [520, 201] width 25 height 13
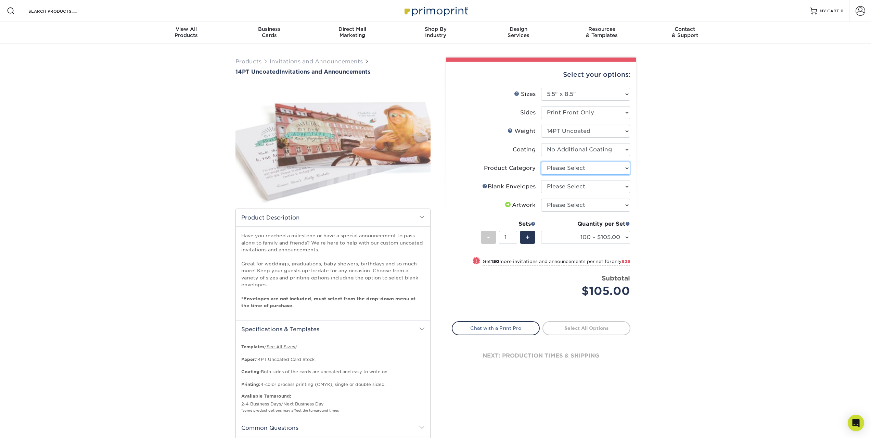
click at [626, 171] on select "Please Select Announcement Cards" at bounding box center [585, 167] width 89 height 13
select select "afc43903-b91d-4869-9f05-9fa1eb7dcbea"
click at [541, 161] on select "Please Select Announcement Cards" at bounding box center [585, 167] width 89 height 13
click at [628, 190] on select "Please Select No Blank Envelopes Yes 100 Envelopes A9 Yes 250 Envelopes A9 Yes …" at bounding box center [585, 186] width 89 height 13
select select "9f137334-7cf0-4a73-8a74-a4df662606ea"
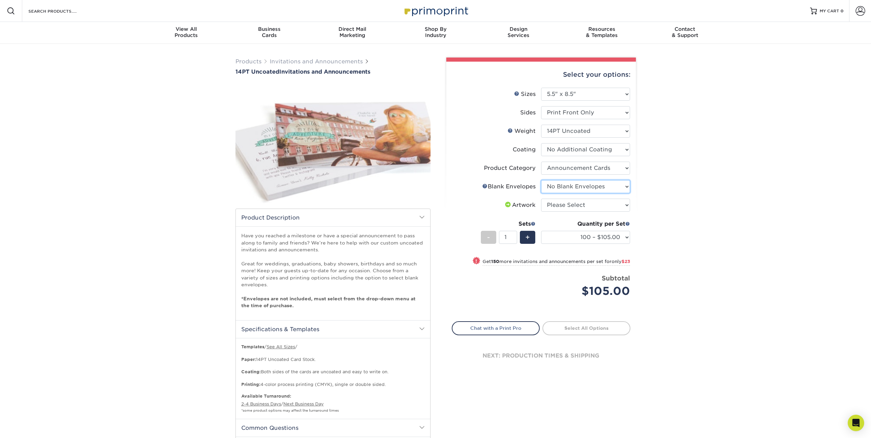
click at [541, 180] on select "Please Select No Blank Envelopes Yes 100 Envelopes A9 Yes 250 Envelopes A9 Yes …" at bounding box center [585, 186] width 89 height 13
click at [623, 208] on select "Please Select I will upload files I need a design - $100" at bounding box center [585, 204] width 89 height 13
select select "upload"
click at [541, 198] on select "Please Select I will upload files I need a design - $100" at bounding box center [585, 204] width 89 height 13
